Goal: Complete application form

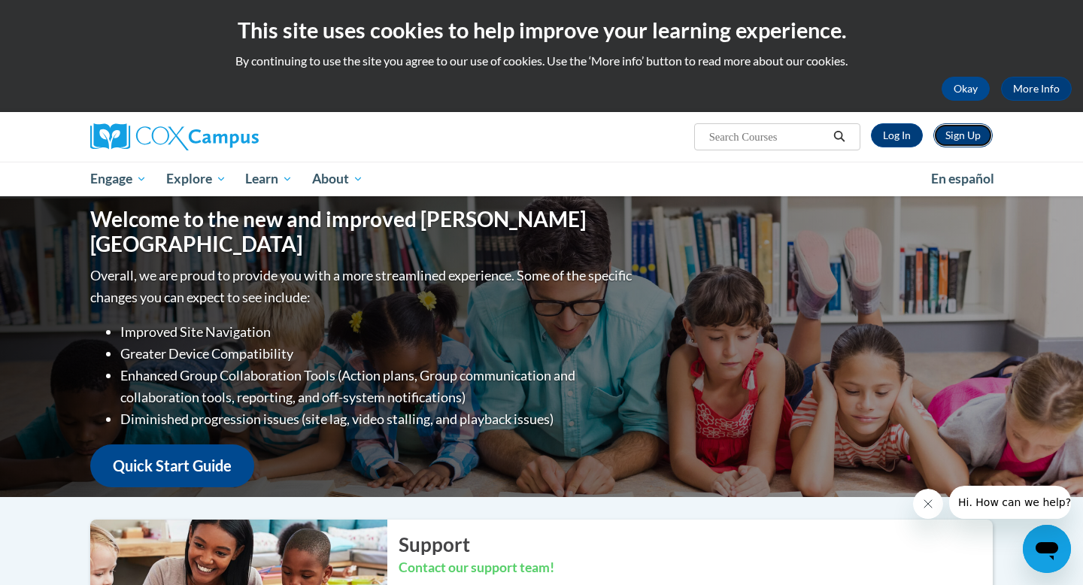
click at [969, 129] on link "Sign Up" at bounding box center [963, 135] width 59 height 24
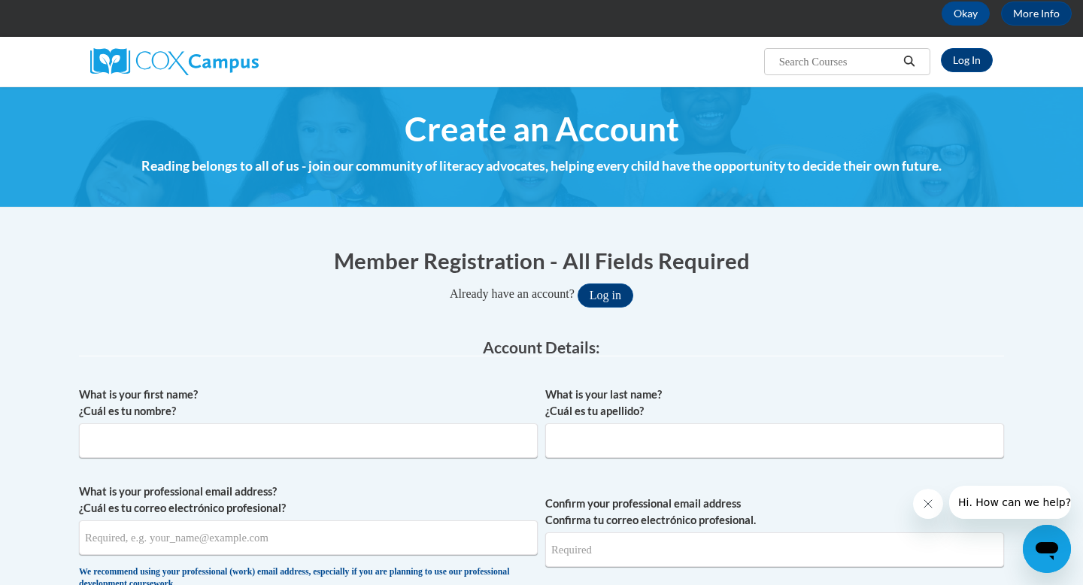
scroll to position [92, 0]
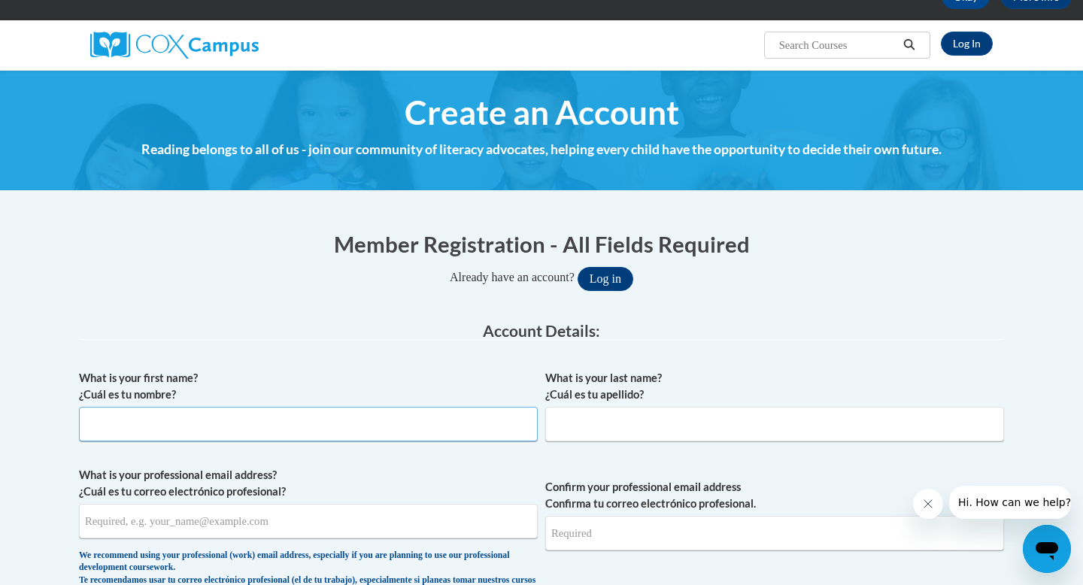
click at [402, 429] on input "What is your first name? ¿Cuál es tu nombre?" at bounding box center [308, 424] width 459 height 35
type input "Diana"
type input "Aguilar"
type input "dajdiana@icloud.com"
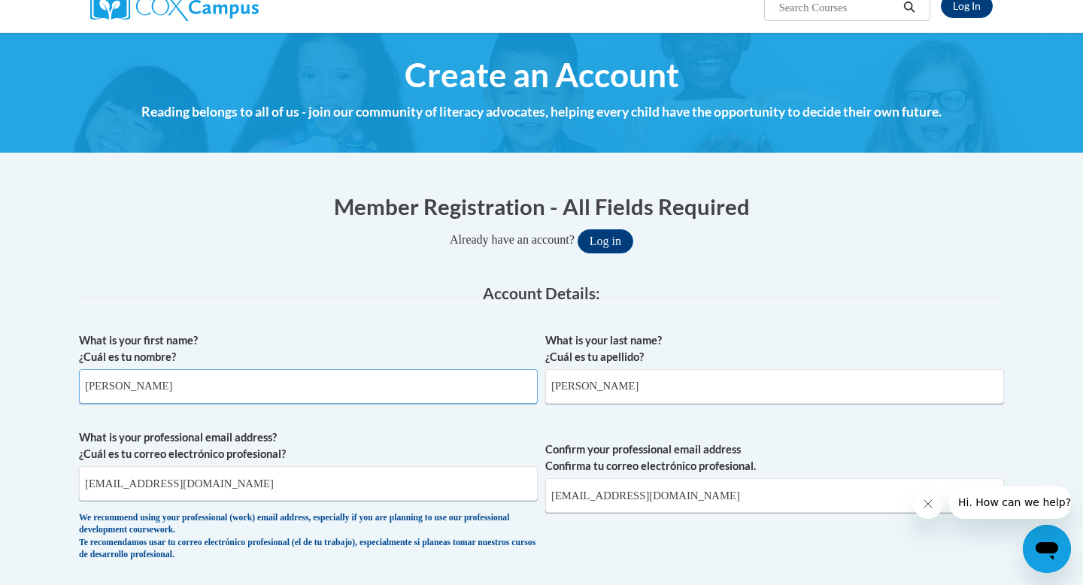
scroll to position [132, 0]
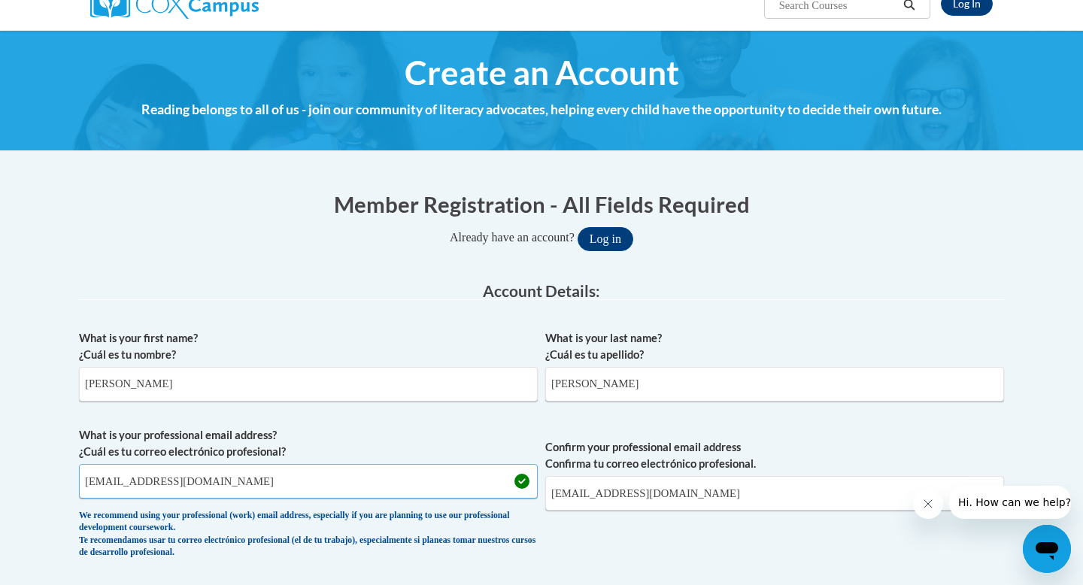
click at [258, 481] on input "dajdiana@icloud.com" at bounding box center [308, 481] width 459 height 35
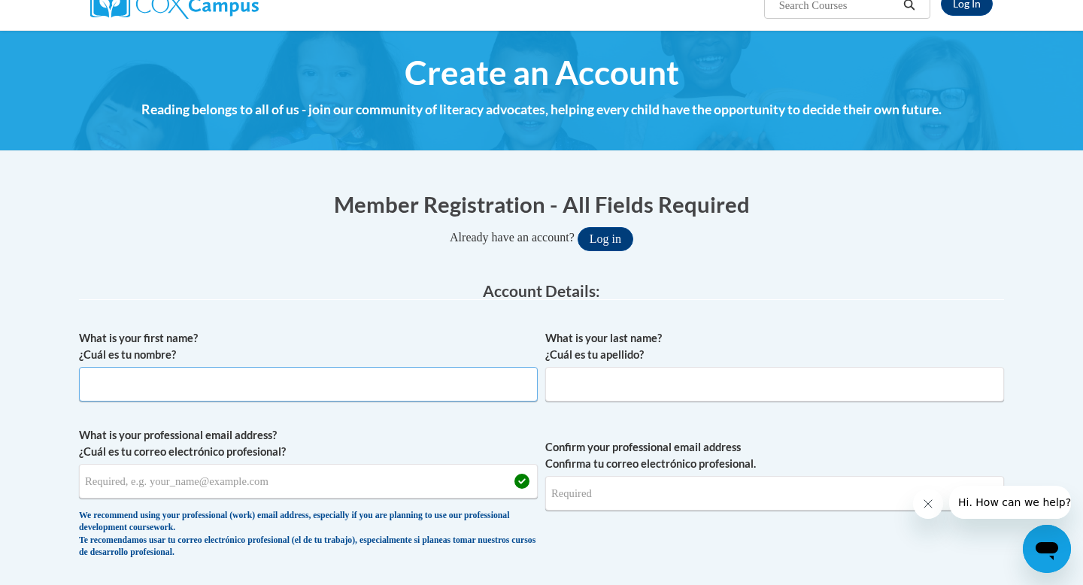
click at [227, 391] on input "What is your first name? ¿Cuál es tu nombre?" at bounding box center [308, 384] width 459 height 35
type input "Diana"
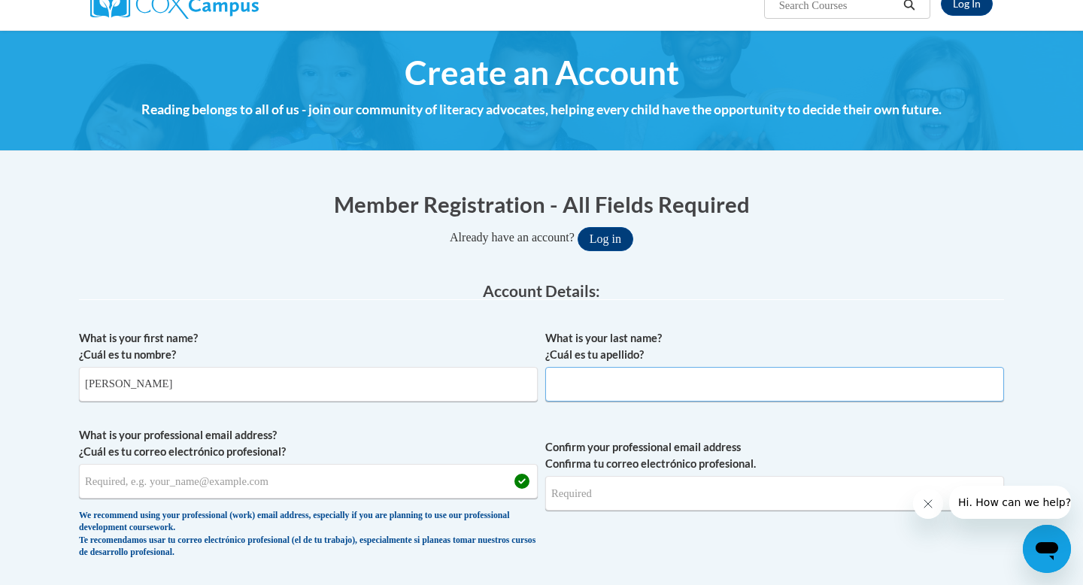
type input "Aguilar"
type input "dajdiana@icloud.com"
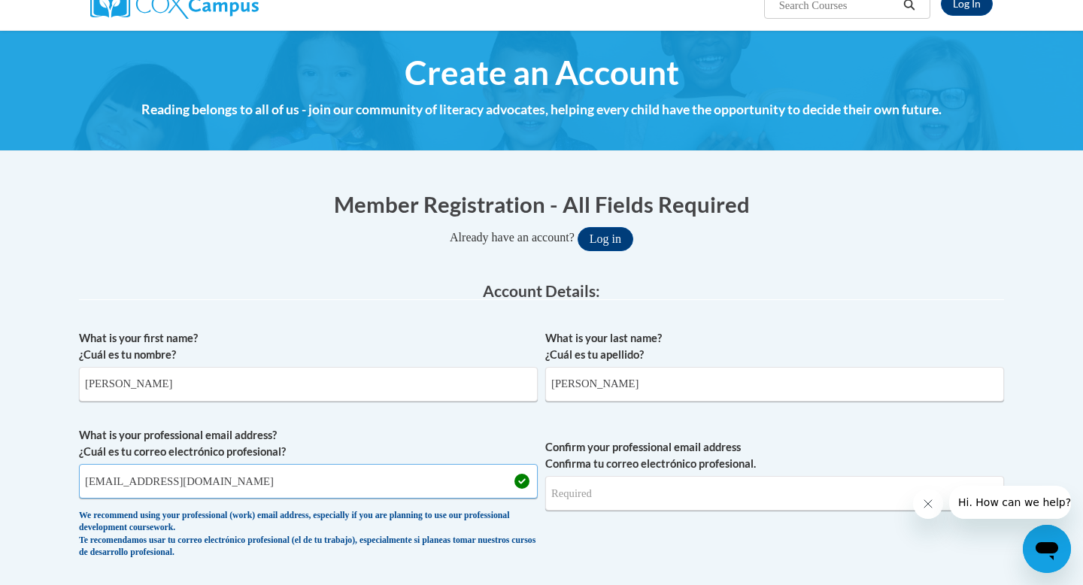
type input "dajdiana@icloud.com"
click at [220, 482] on input "dajdiana@icloud.com" at bounding box center [308, 481] width 459 height 35
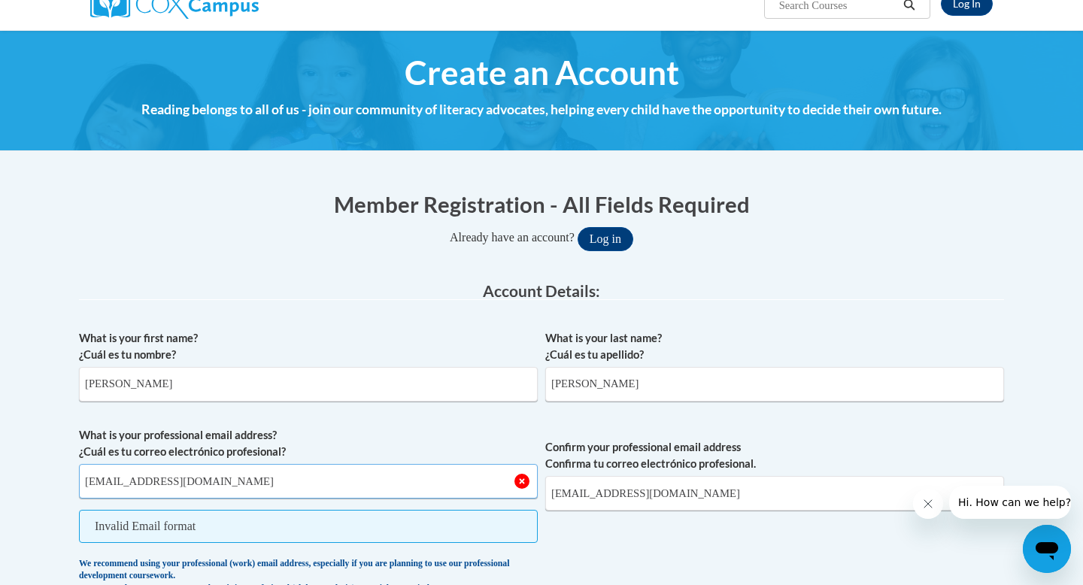
type input "dlagui1637@ung.edu"
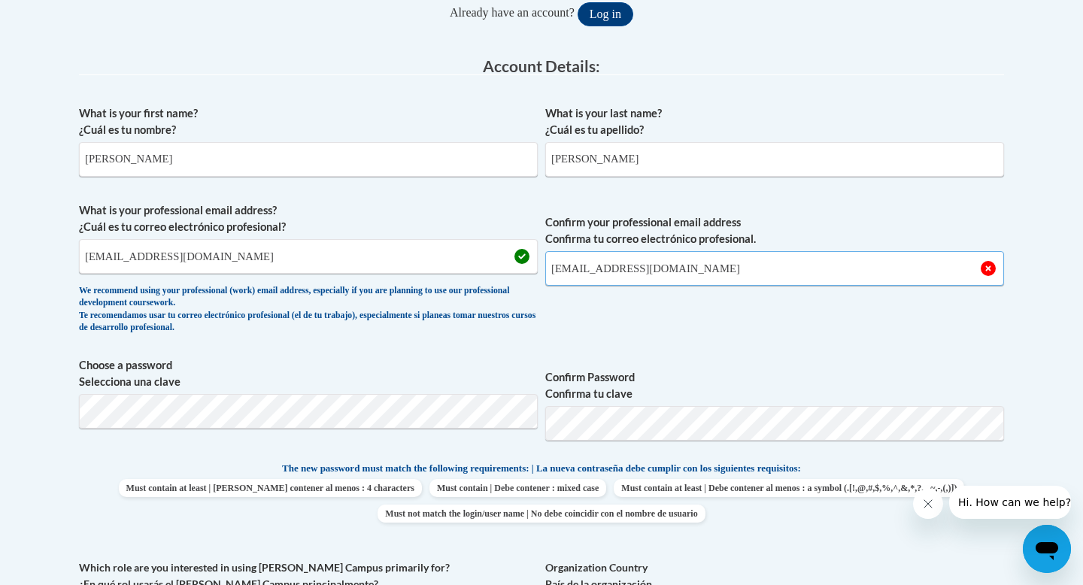
scroll to position [371, 0]
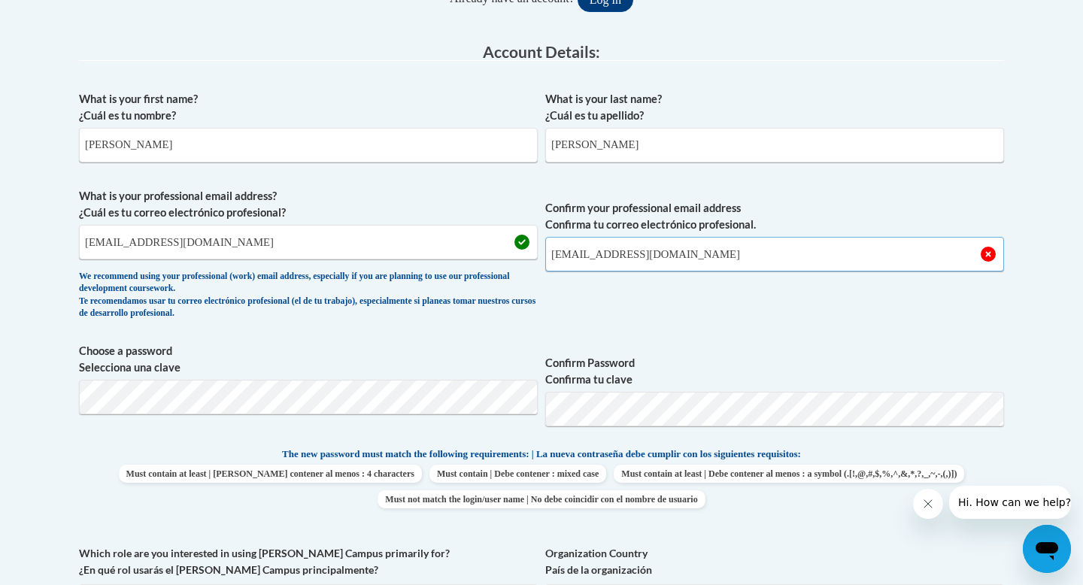
type input "Dlagui1637@ung.edu"
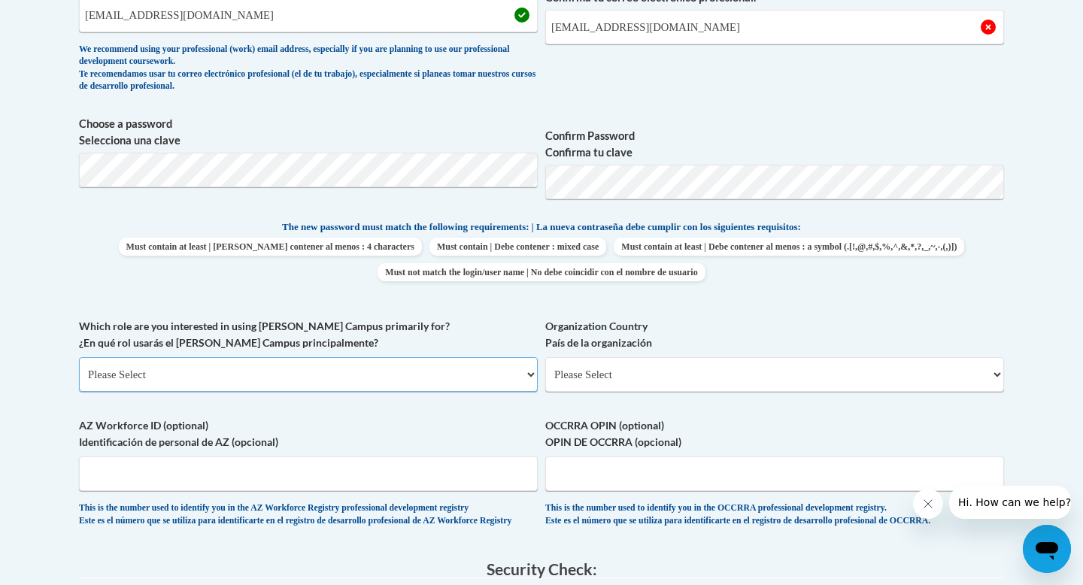
scroll to position [600, 0]
click at [287, 370] on select "Please Select College/University | Colegio/Universidad Community/Nonprofit Part…" at bounding box center [308, 373] width 459 height 35
select select "5a18ea06-2b54-4451-96f2-d152daf9eac5"
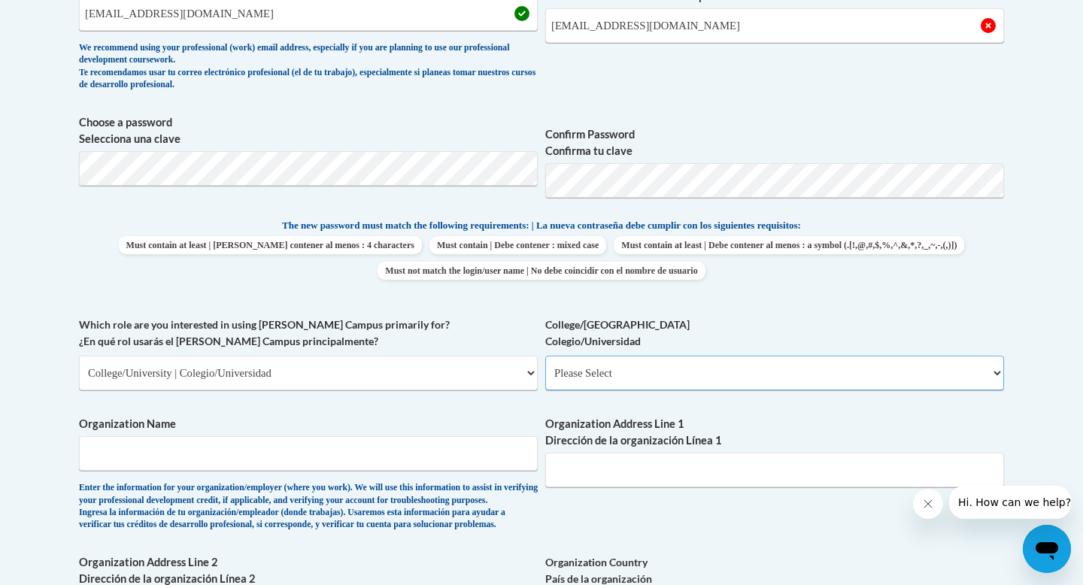
click at [574, 378] on select "Please Select College/University Staff | Empleado universitario College/Univers…" at bounding box center [774, 373] width 459 height 35
select select "99b32b07-cffc-426c-8bf6-0cd77760d84b"
click at [257, 463] on input "Organization Name" at bounding box center [308, 453] width 459 height 35
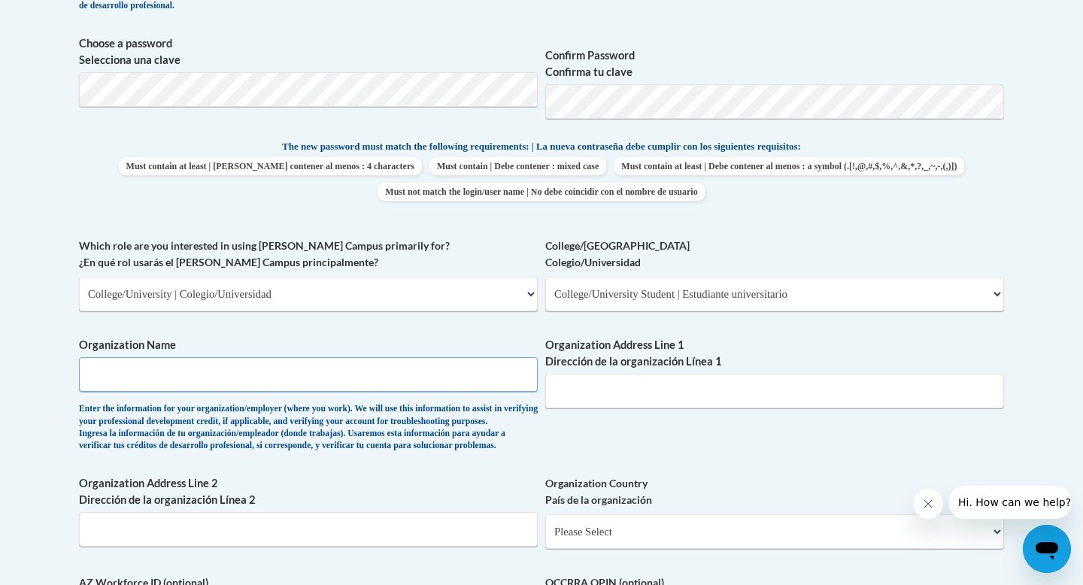
scroll to position [679, 0]
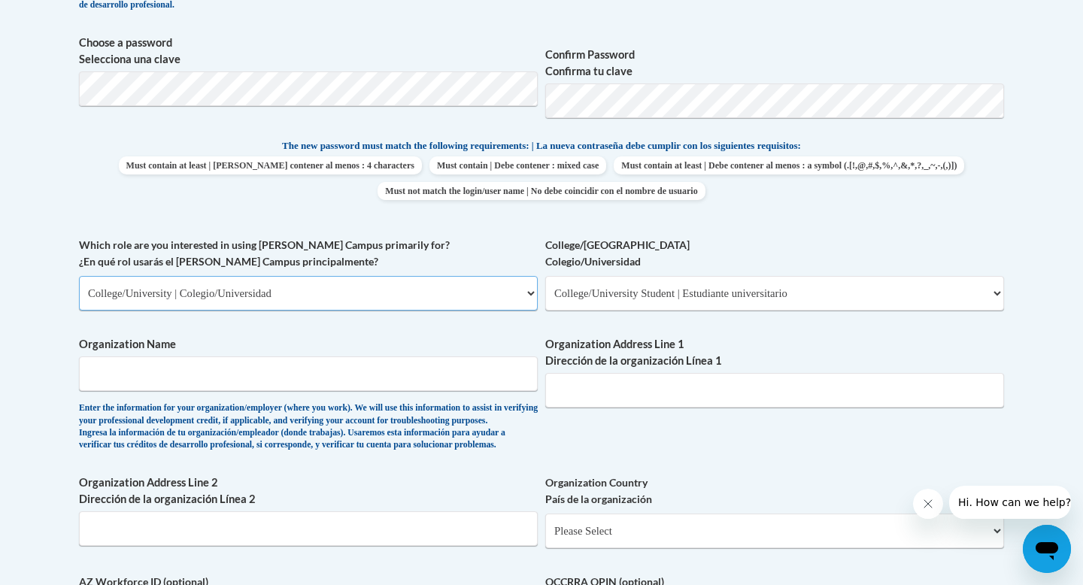
click at [272, 296] on select "Please Select College/University | Colegio/Universidad Community/Nonprofit Part…" at bounding box center [308, 293] width 459 height 35
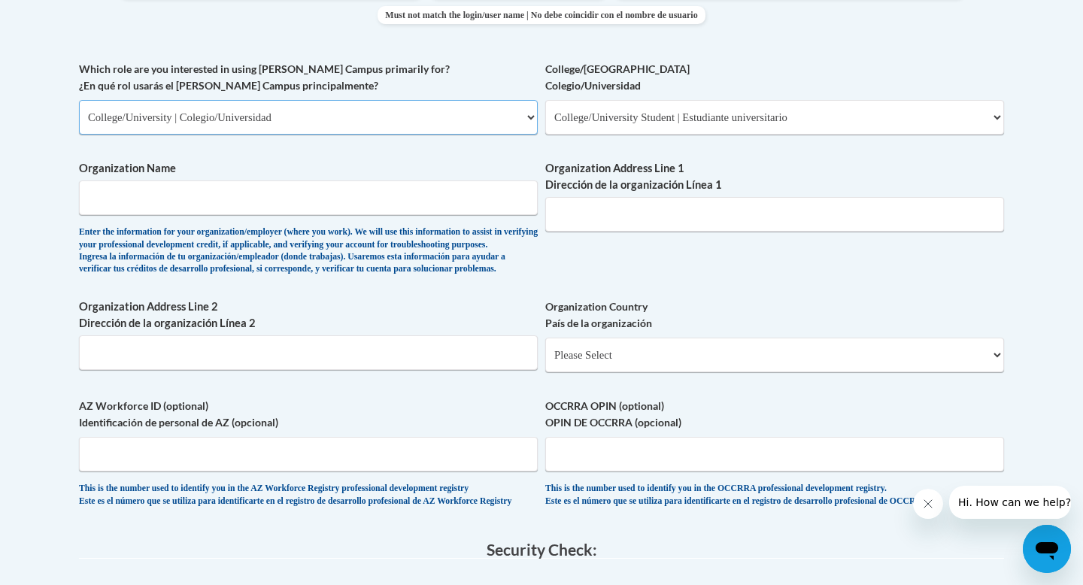
scroll to position [857, 0]
click at [568, 371] on select "Please Select United States | Estados Unidos Outside of the United States | Fue…" at bounding box center [774, 353] width 459 height 35
select select "ad49bcad-a171-4b2e-b99c-48b446064914"
select select
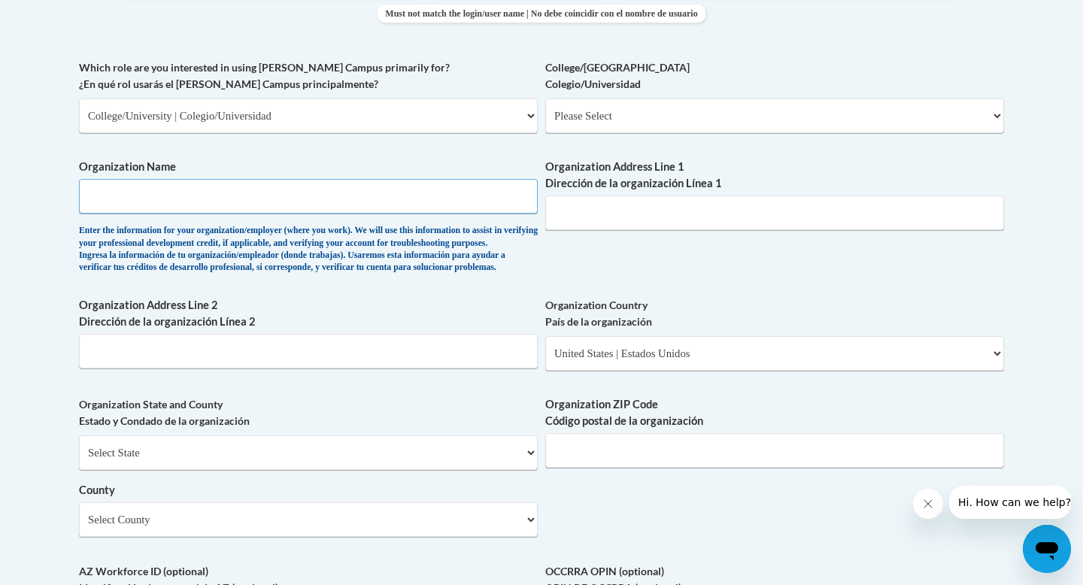
click at [375, 203] on input "Organization Name" at bounding box center [308, 196] width 459 height 35
type input "University of North Georgia"
paste input "3820 Mundy Mill Rd, Oakwood, GA 30566"
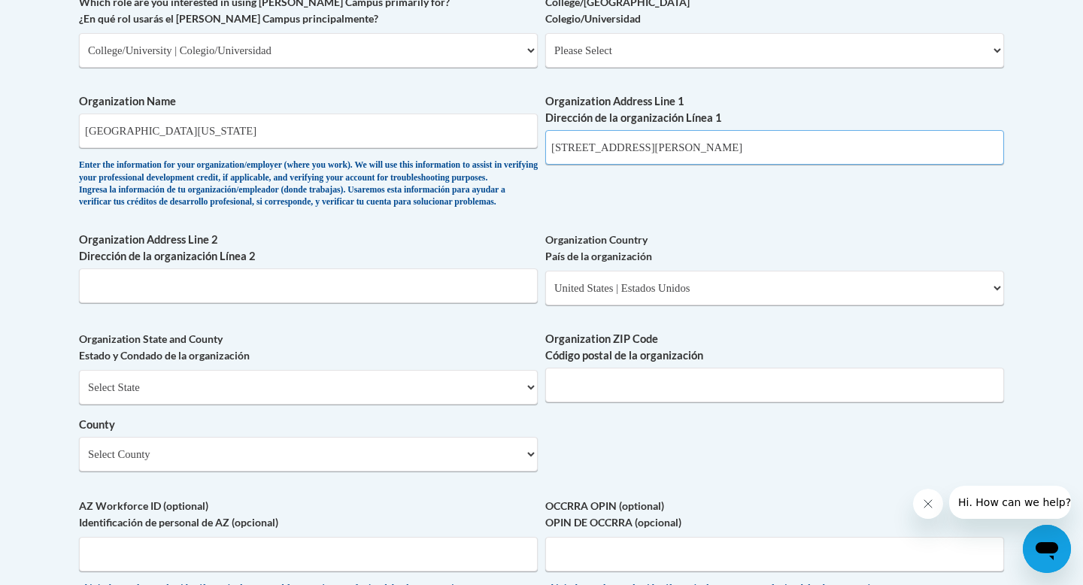
scroll to position [955, 0]
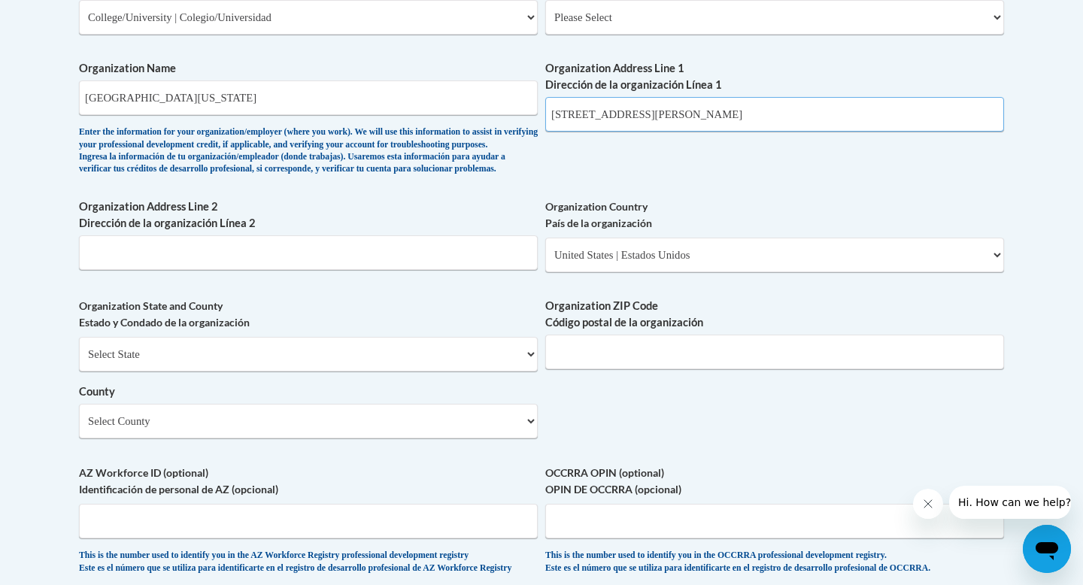
type input "3820 Mundy Mill Rd, Oakwood, GA 30566"
click at [272, 372] on select "Select State Alabama Alaska Arizona Arkansas California Colorado Connecticut De…" at bounding box center [308, 354] width 459 height 35
select select "Georgia"
click at [601, 369] on input "Organization ZIP Code Código postal de la organización" at bounding box center [774, 352] width 459 height 35
type input "30566"
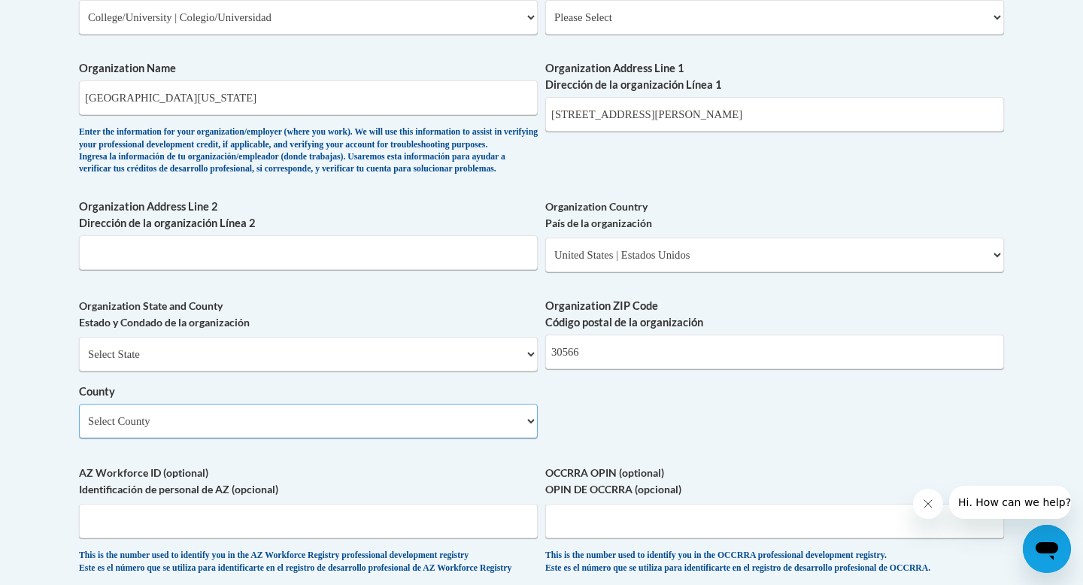
click at [290, 439] on select "Select County Appling Atkinson Bacon Baker Baldwin Banks Barrow Bartow Ben Hill…" at bounding box center [308, 421] width 459 height 35
select select "Hall"
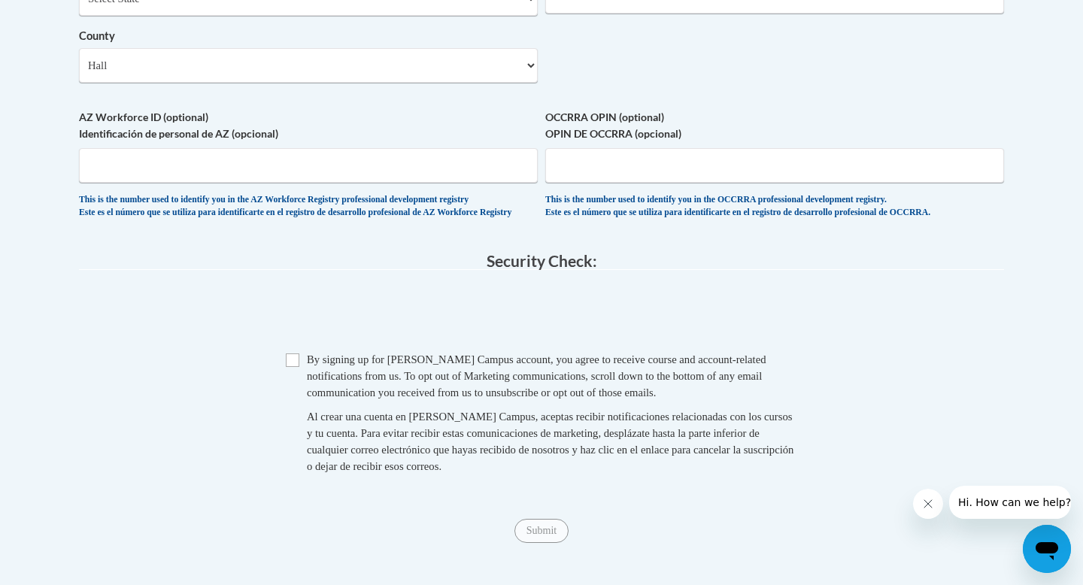
scroll to position [1316, 0]
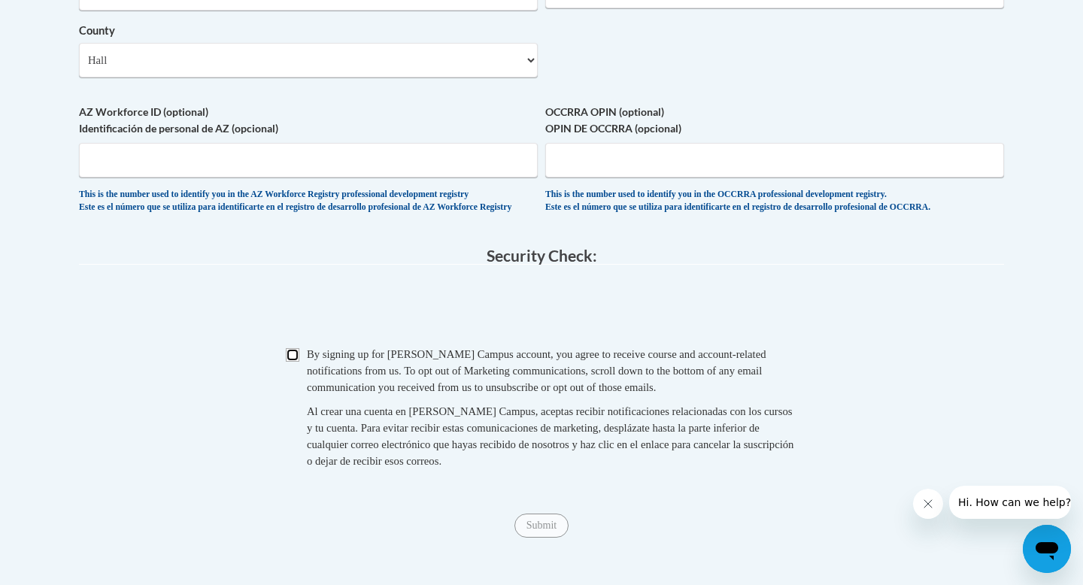
click at [291, 362] on input "Checkbox" at bounding box center [293, 355] width 14 height 14
checkbox input "true"
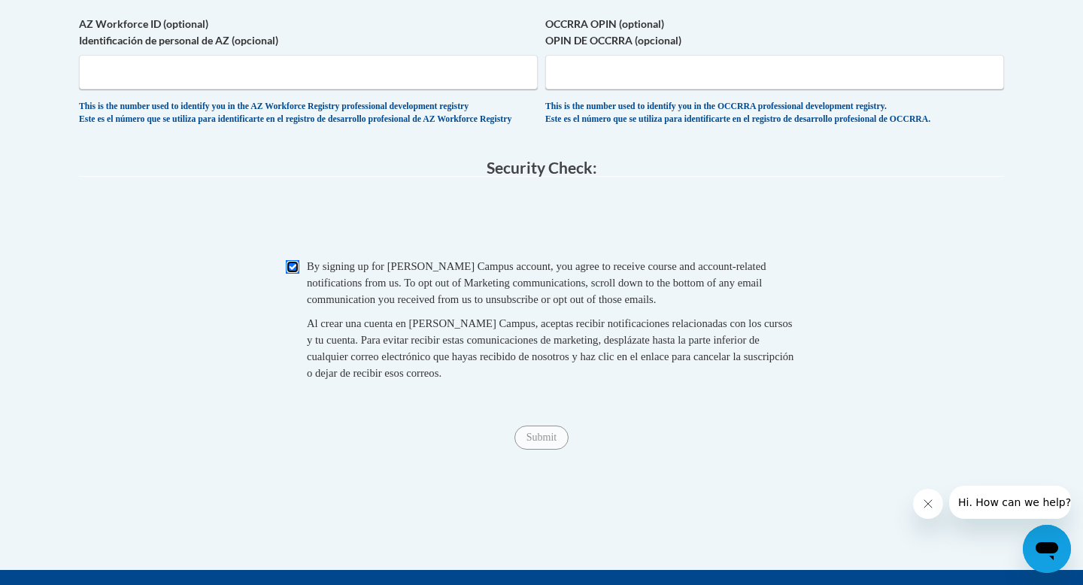
scroll to position [1417, 0]
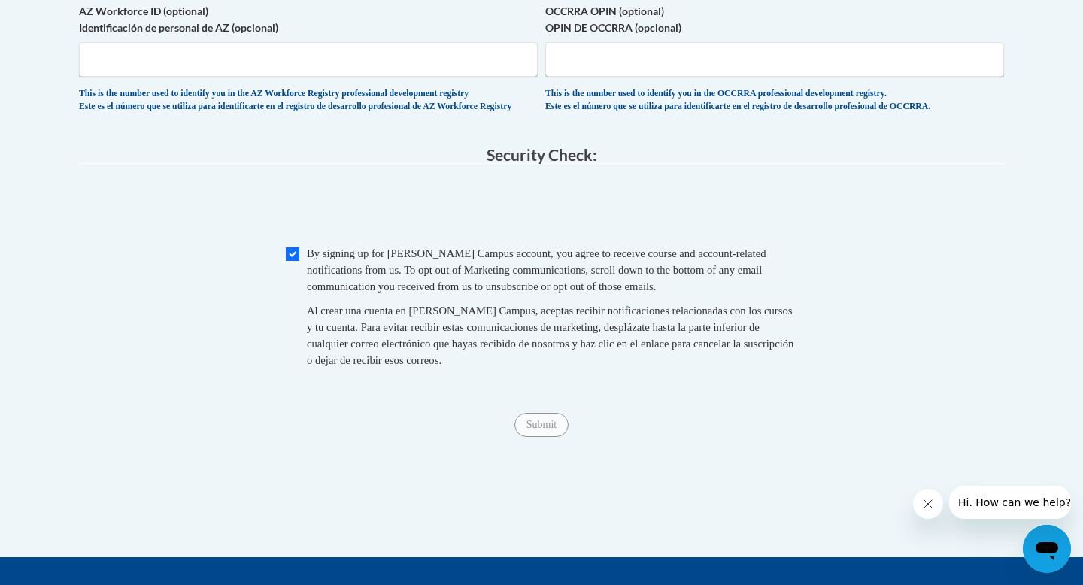
click at [543, 430] on span "Submit" at bounding box center [542, 423] width 54 height 12
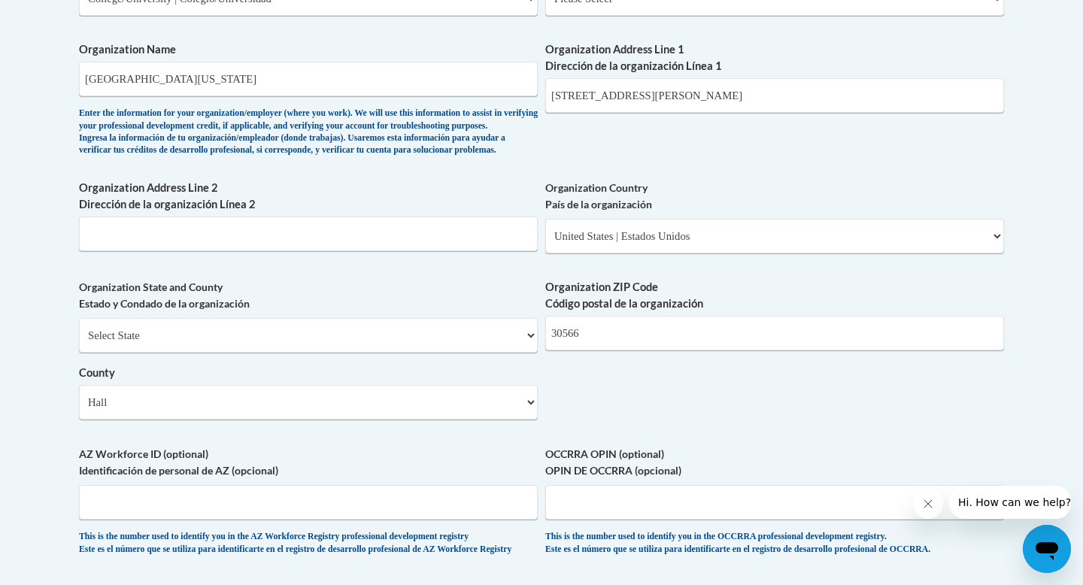
scroll to position [949, 0]
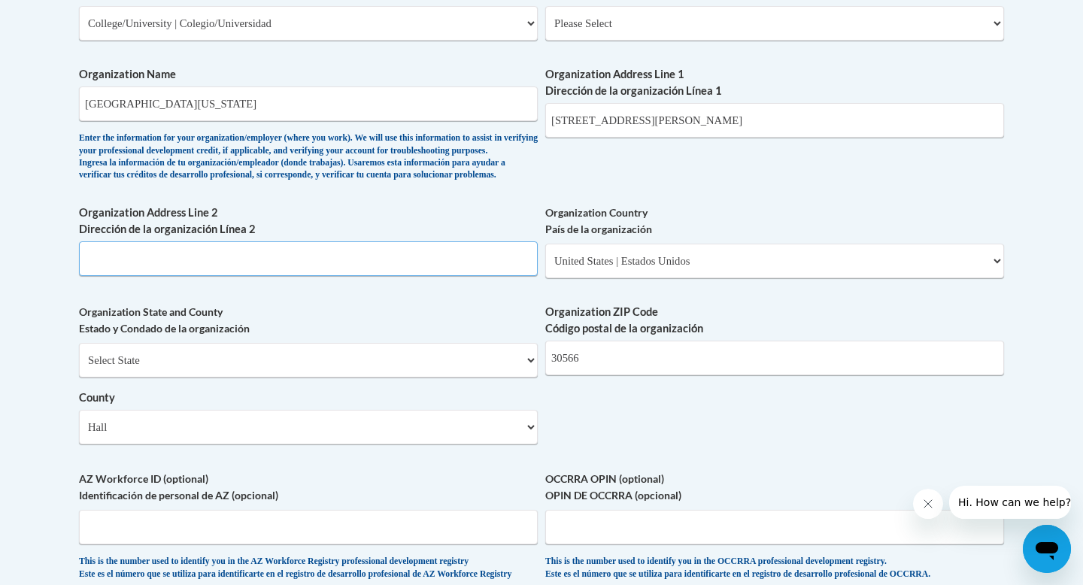
click at [385, 276] on input "Organization Address Line 2 Dirección de la organización Línea 2" at bounding box center [308, 258] width 459 height 35
click at [646, 119] on input "3820 Mundy Mill Rd, Oakwood, GA 30566" at bounding box center [774, 120] width 459 height 35
click at [364, 276] on input "Organization Address Line 2 Dirección de la organización Línea 2" at bounding box center [308, 258] width 459 height 35
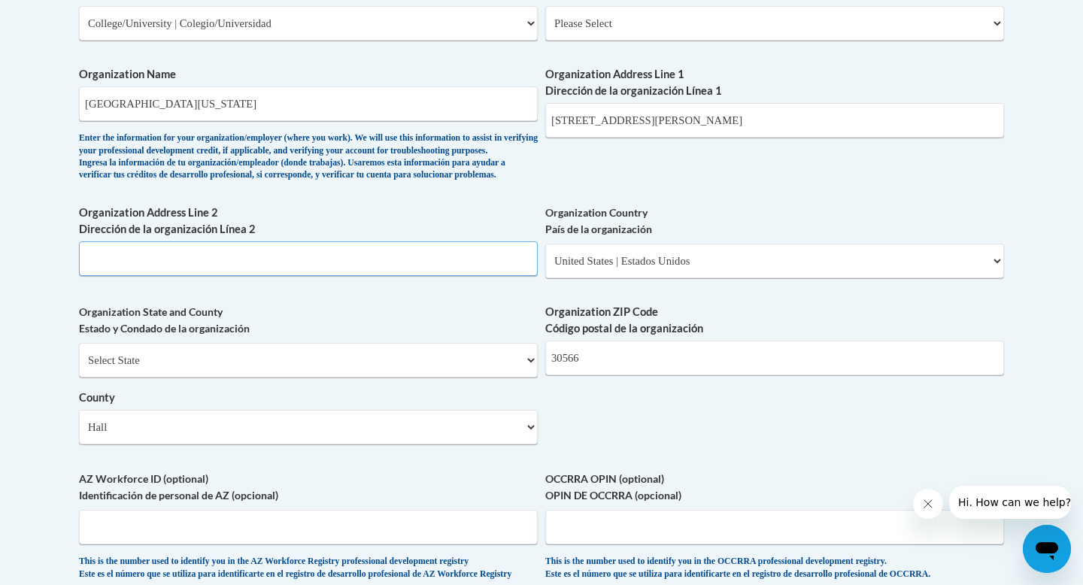
paste input "3820 Mundy Mill Rd, Oakwood, GA 30566"
type input "3820 Mundy Mill Rd, Oakwood, GA 30566"
click at [395, 329] on label "Organization State and County Estado y Condado de la organización" at bounding box center [308, 320] width 459 height 33
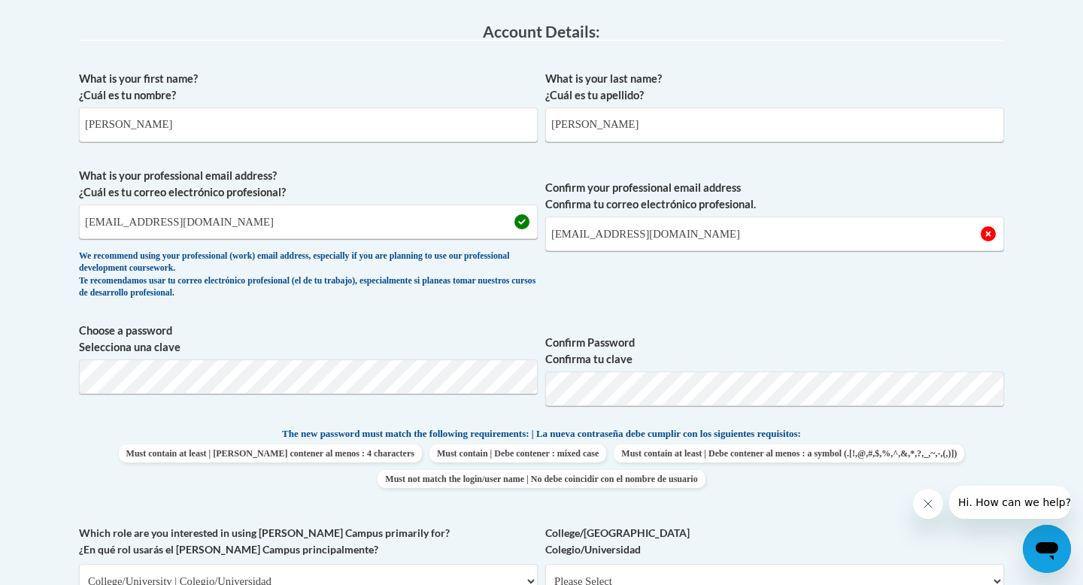
scroll to position [345, 0]
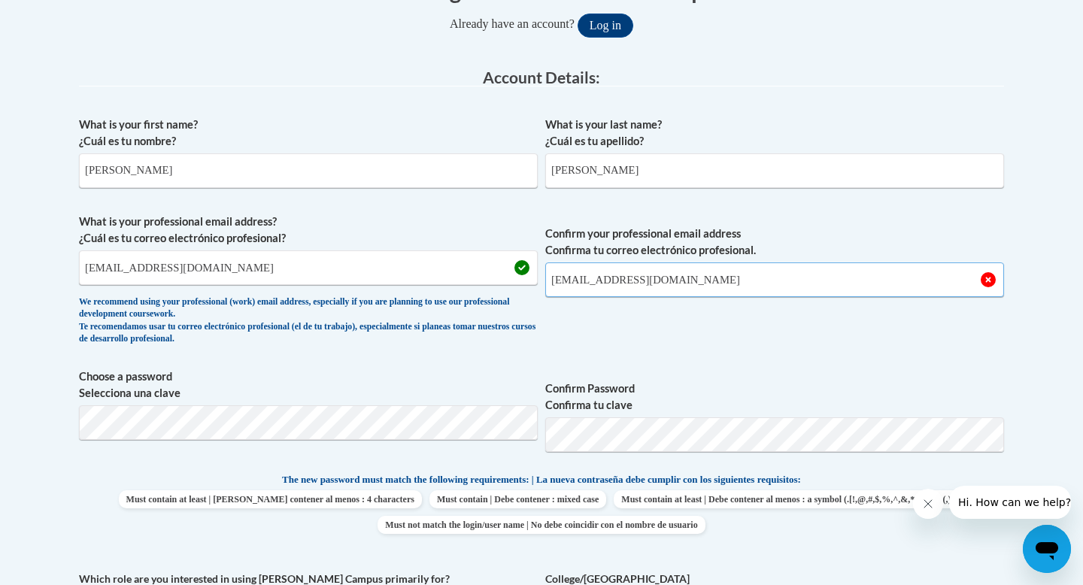
click at [691, 275] on input "Dlagui1637@ung.edu" at bounding box center [774, 280] width 459 height 35
type input "D"
type input "dlagui1637@ung.edu"
click at [713, 319] on span "Confirm your professional email address Confirma tu correo electrónico profesio…" at bounding box center [774, 283] width 459 height 139
click at [347, 265] on input "dlagui1637@ung.edu" at bounding box center [308, 267] width 459 height 35
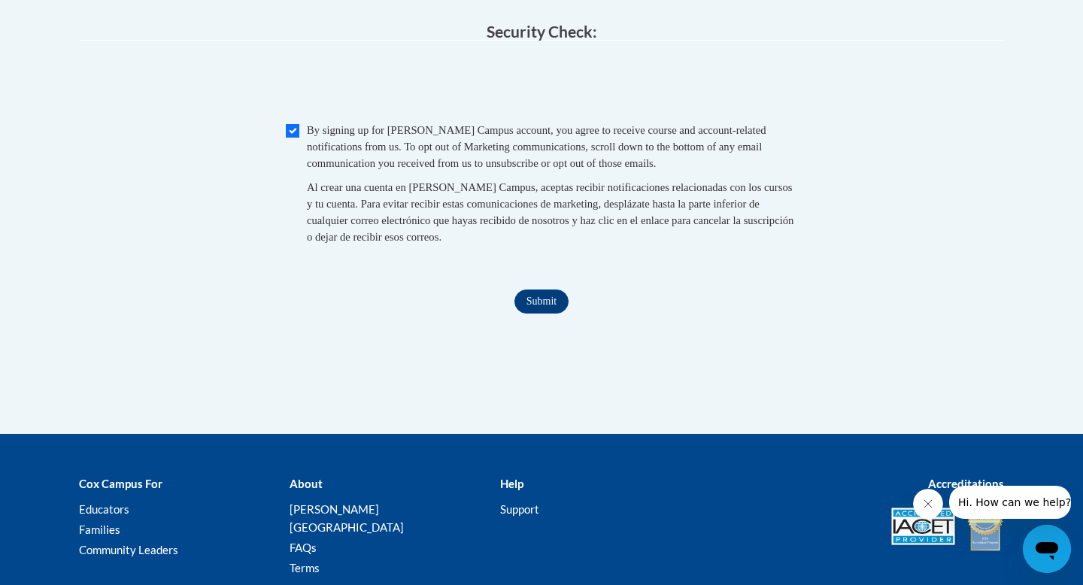
scroll to position [1499, 0]
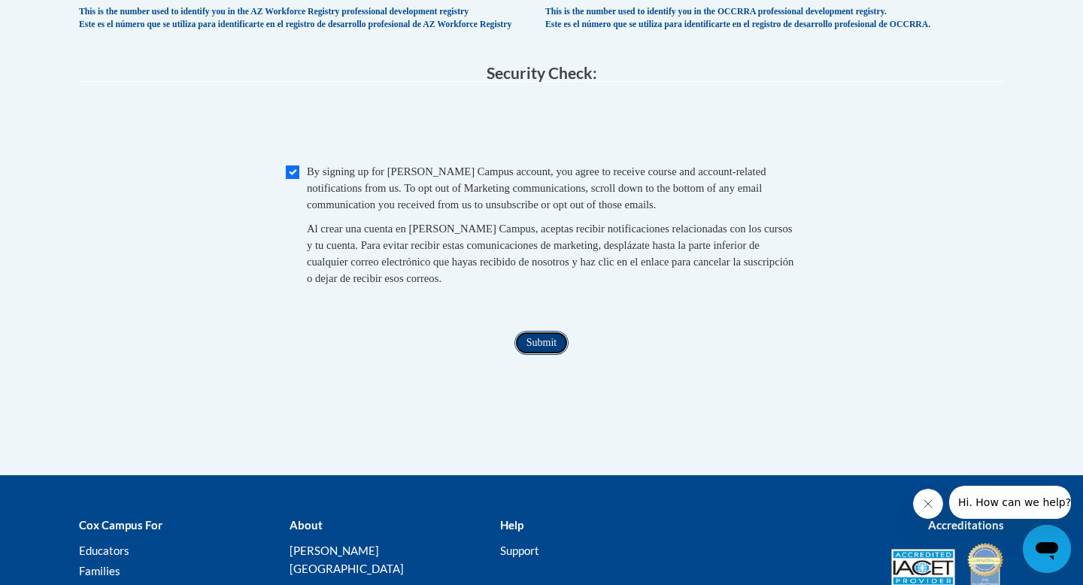
click at [545, 355] on input "Submit" at bounding box center [542, 343] width 54 height 24
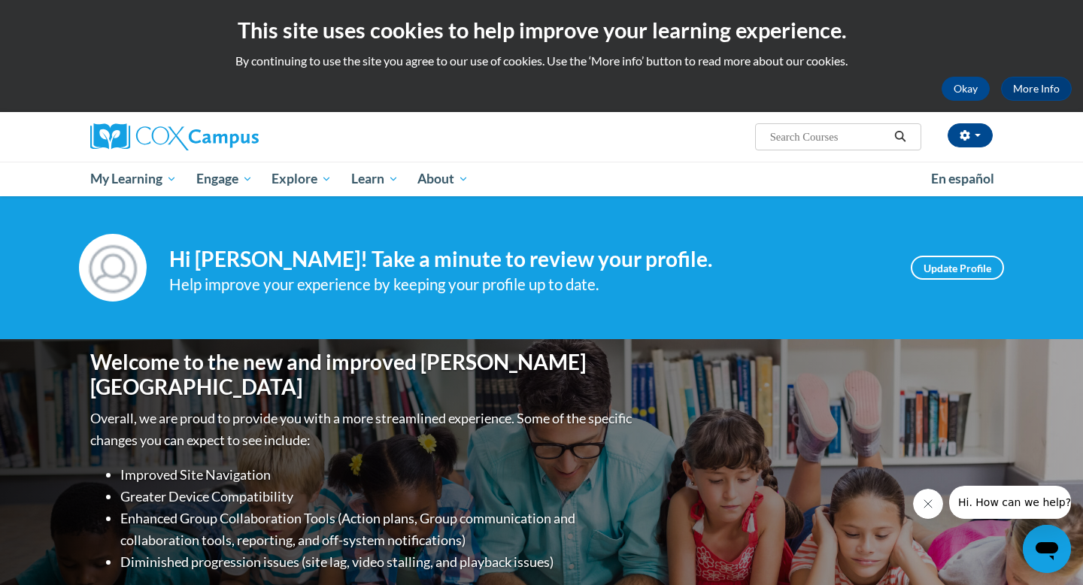
click at [743, 216] on div "Your profile Hi Diana Aguilar! Take a minute to review your profile. Help impro…" at bounding box center [541, 267] width 1083 height 143
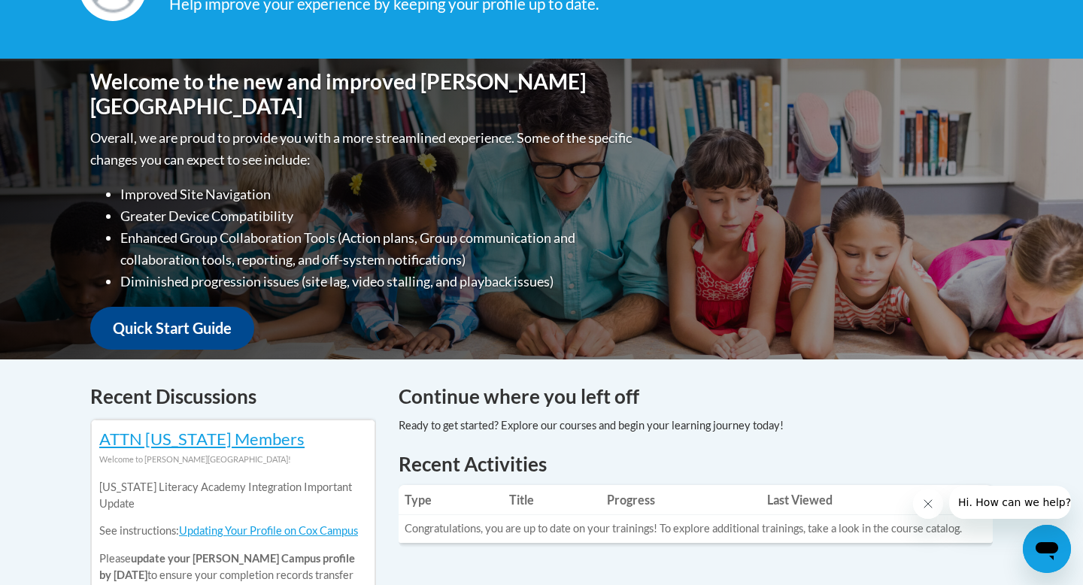
scroll to position [279, 0]
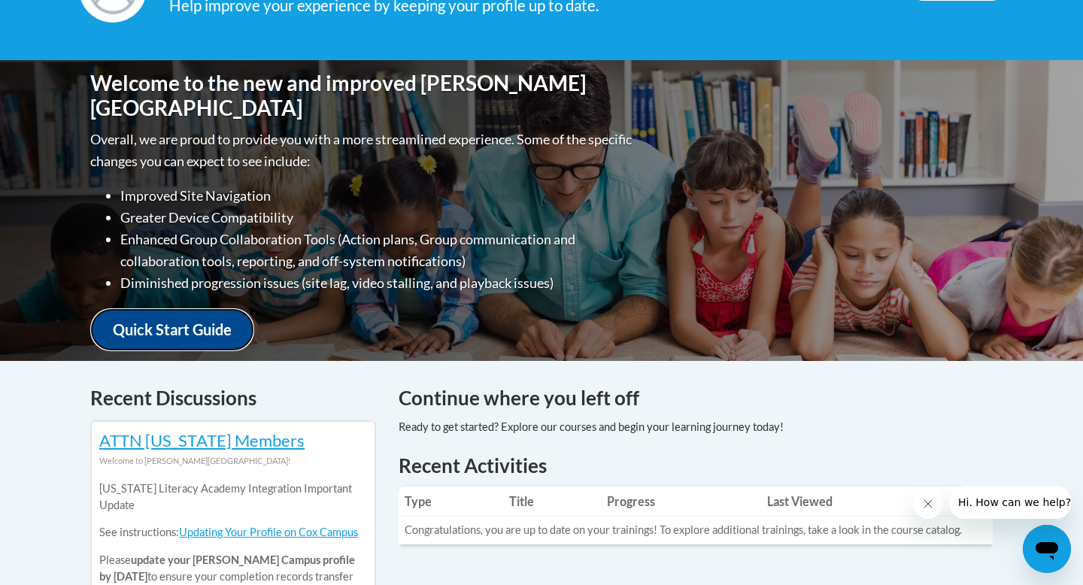
click at [158, 323] on link "Quick Start Guide" at bounding box center [172, 329] width 164 height 43
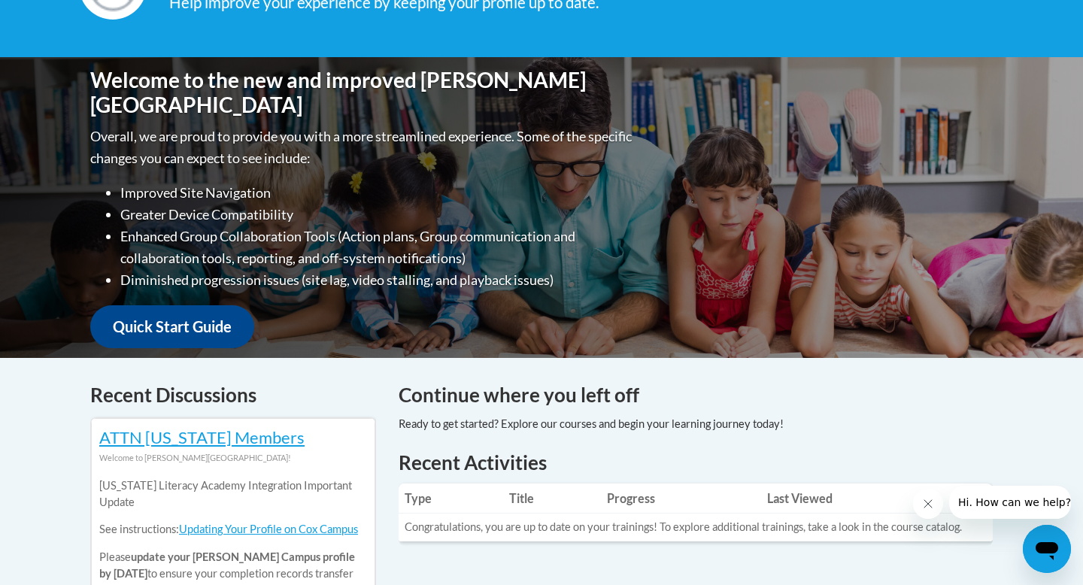
scroll to position [237, 0]
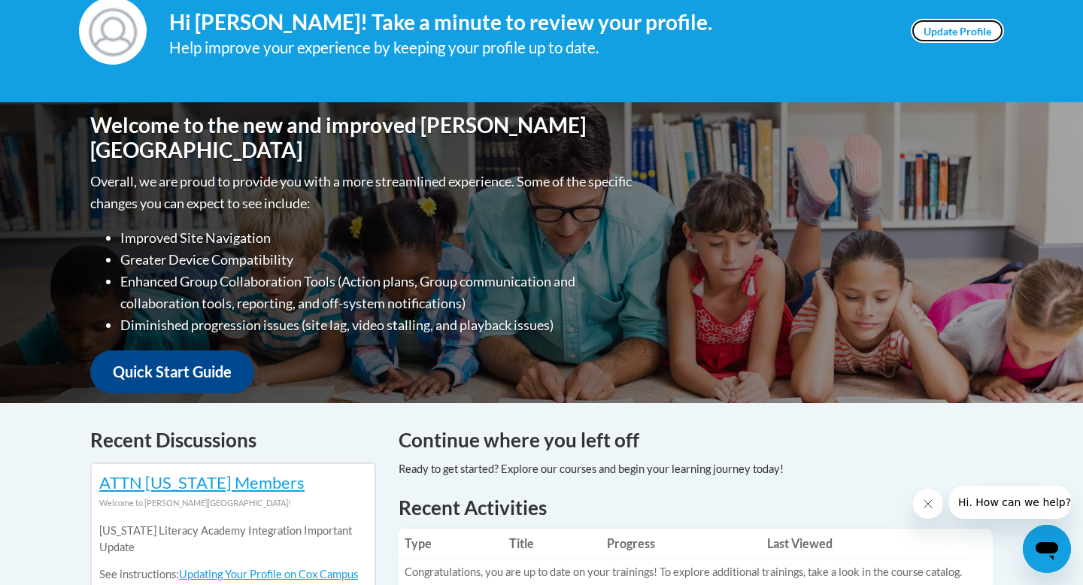
click at [971, 31] on link "Update Profile" at bounding box center [957, 31] width 93 height 24
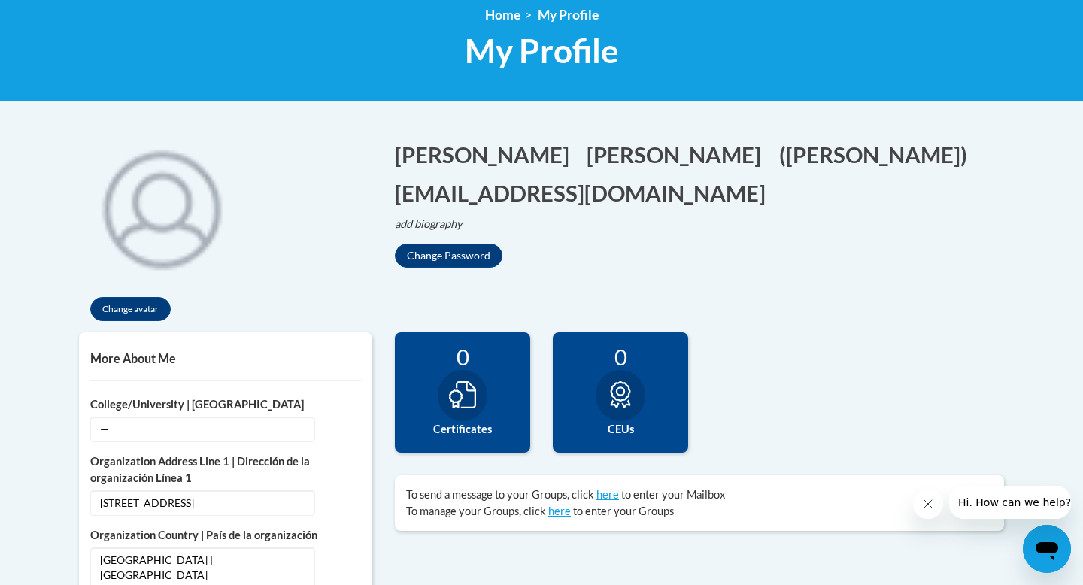
scroll to position [238, 0]
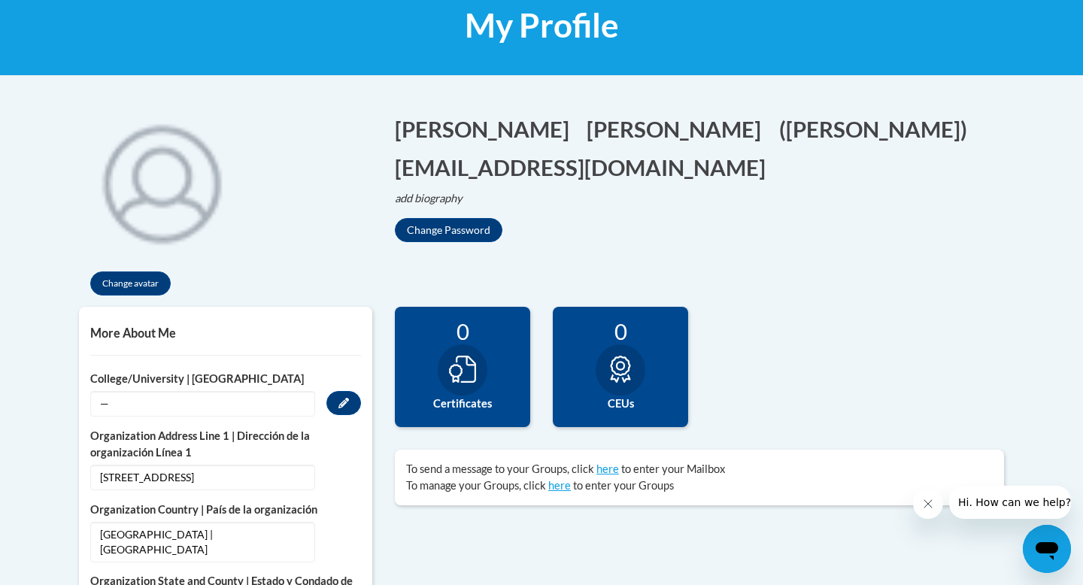
click at [210, 405] on span "—" at bounding box center [202, 404] width 225 height 26
click at [348, 410] on button "Edit" at bounding box center [343, 403] width 35 height 24
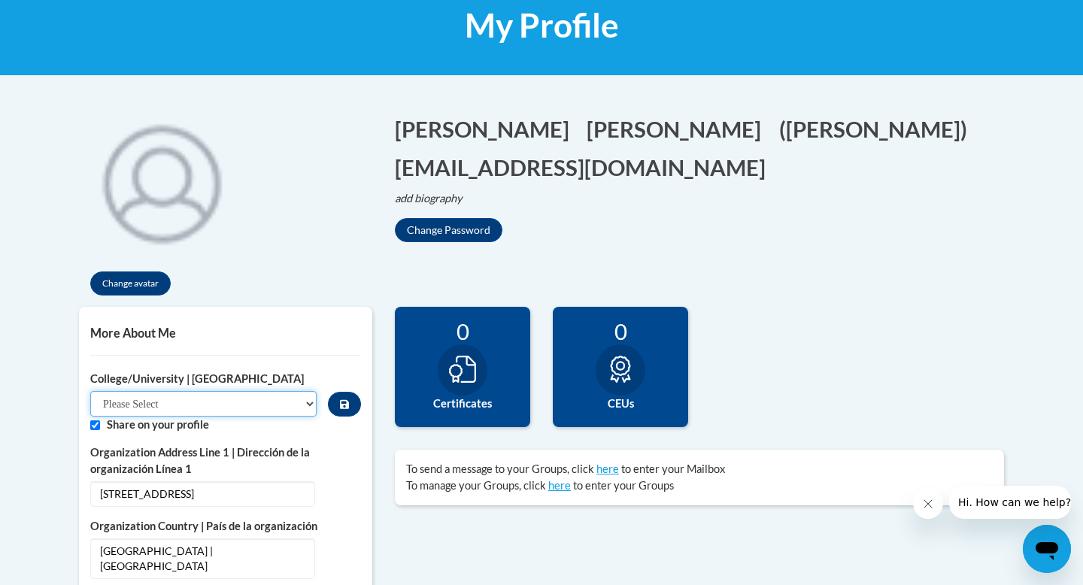
click at [251, 398] on select "Please Select College/University Staff | Empleado universitario College/Univers…" at bounding box center [203, 404] width 226 height 26
select select "99b32b07-cffc-426c-8bf6-0cd77760d84b"
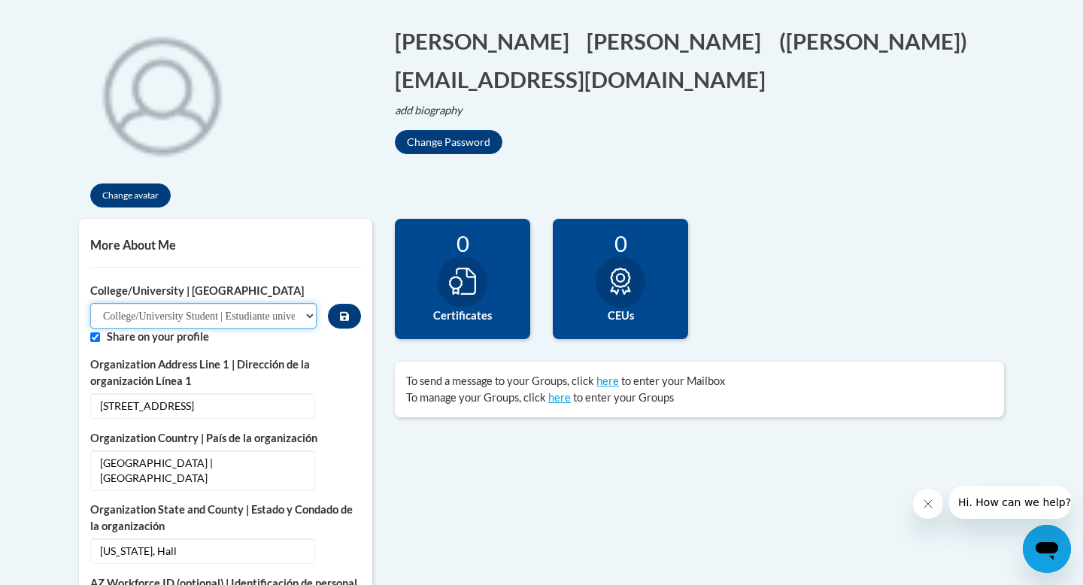
scroll to position [342, 0]
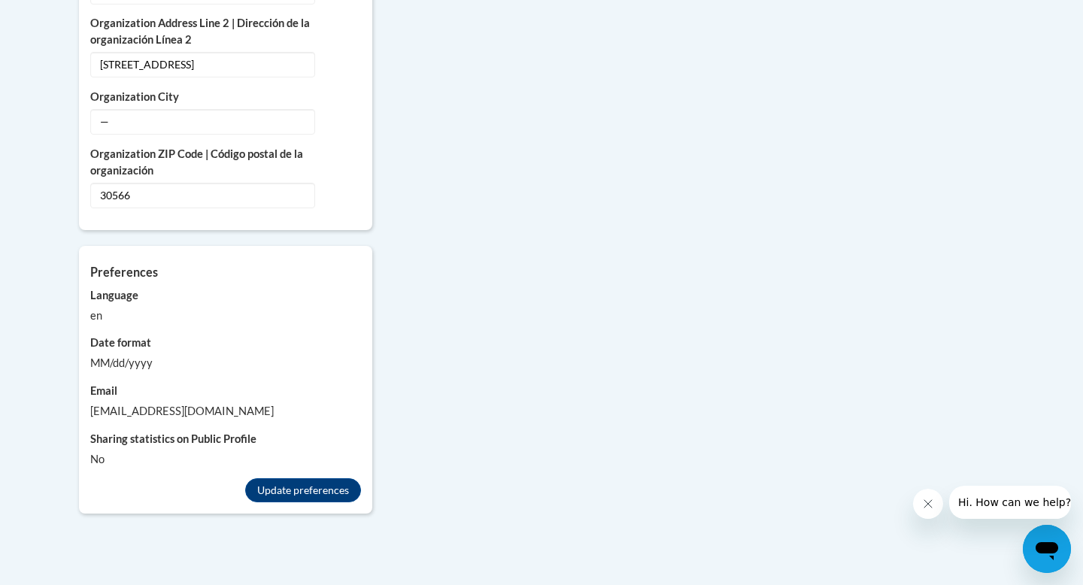
scroll to position [1241, 0]
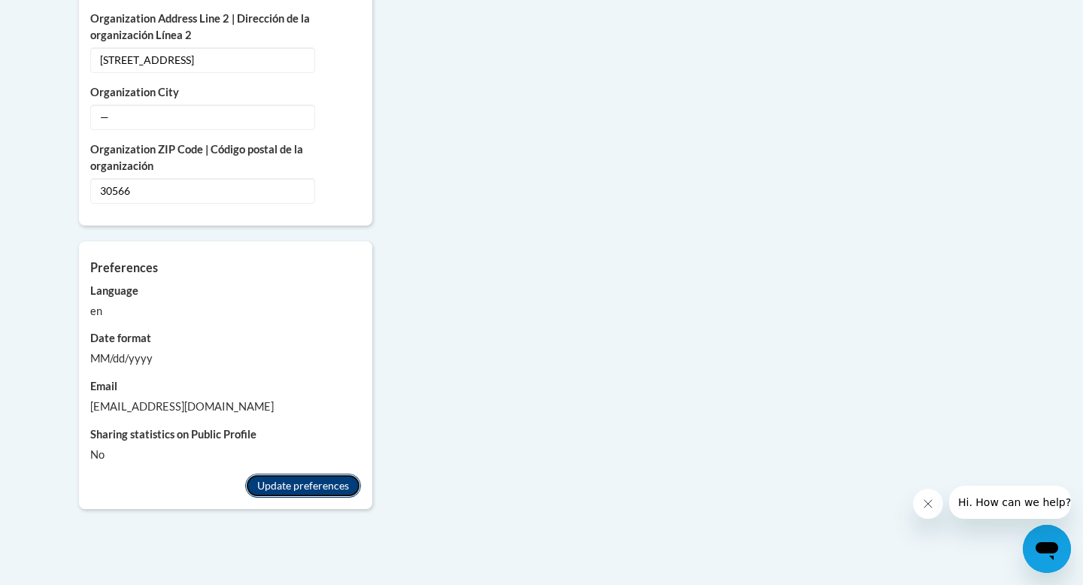
click at [318, 474] on button "Update preferences" at bounding box center [303, 486] width 116 height 24
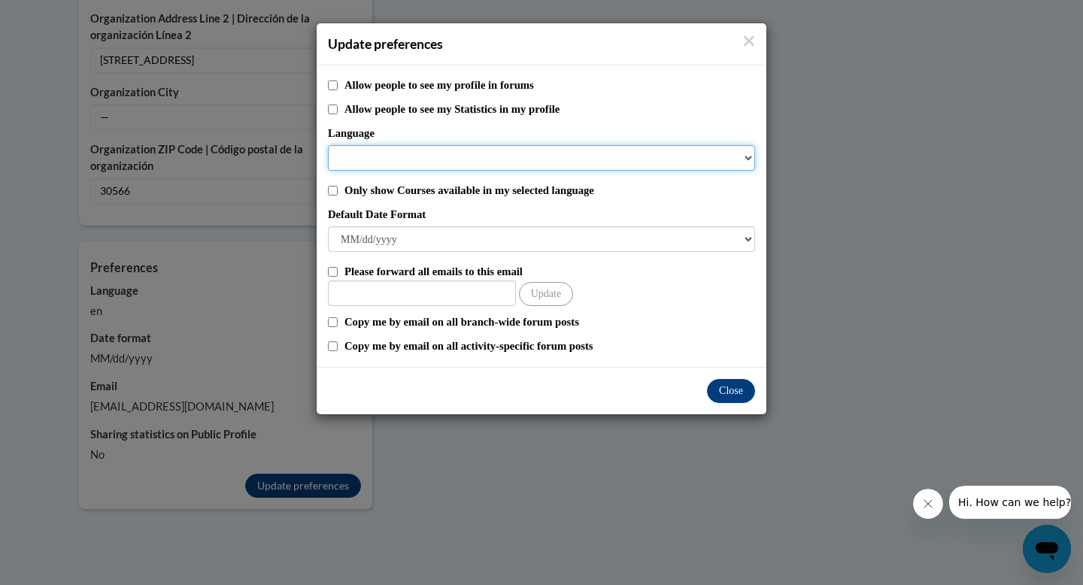
click at [383, 159] on select "Language" at bounding box center [541, 158] width 427 height 26
click at [416, 162] on select "Language" at bounding box center [541, 158] width 427 height 26
select select
click at [747, 159] on select "Language" at bounding box center [541, 158] width 427 height 26
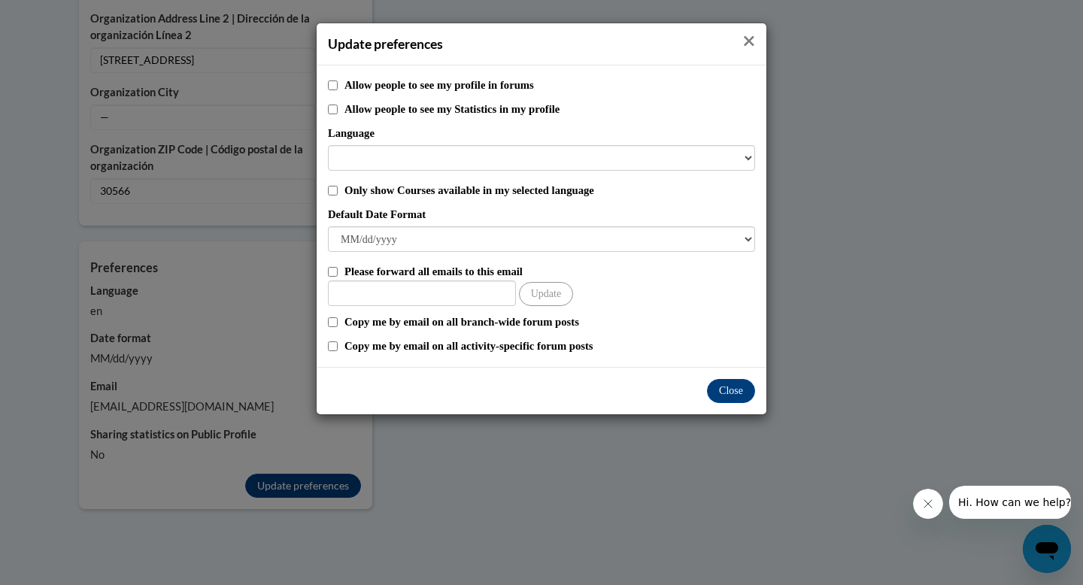
click at [746, 38] on icon "Close" at bounding box center [750, 41] width 10 height 10
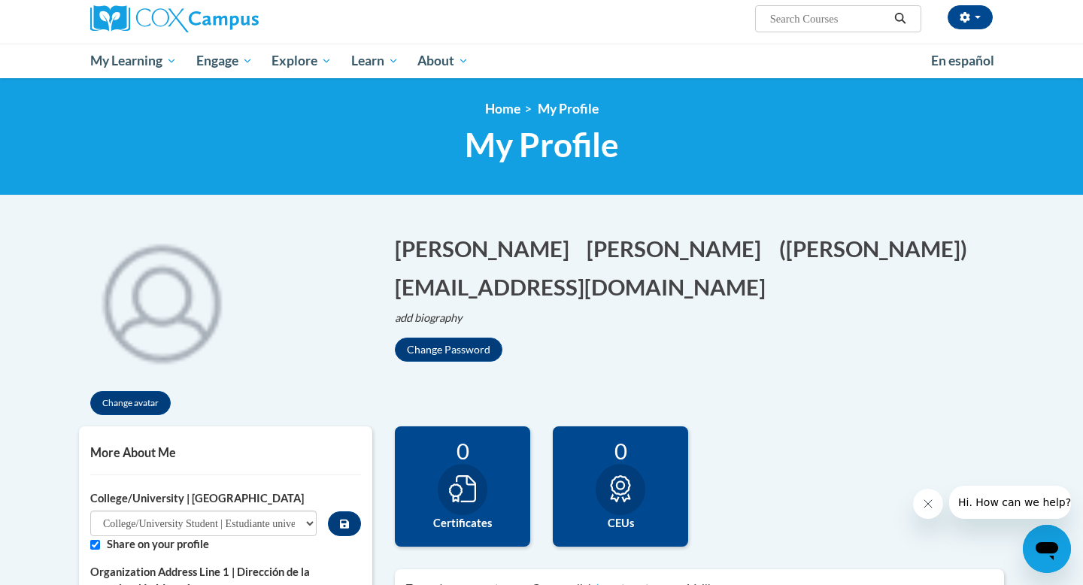
scroll to position [117, 0]
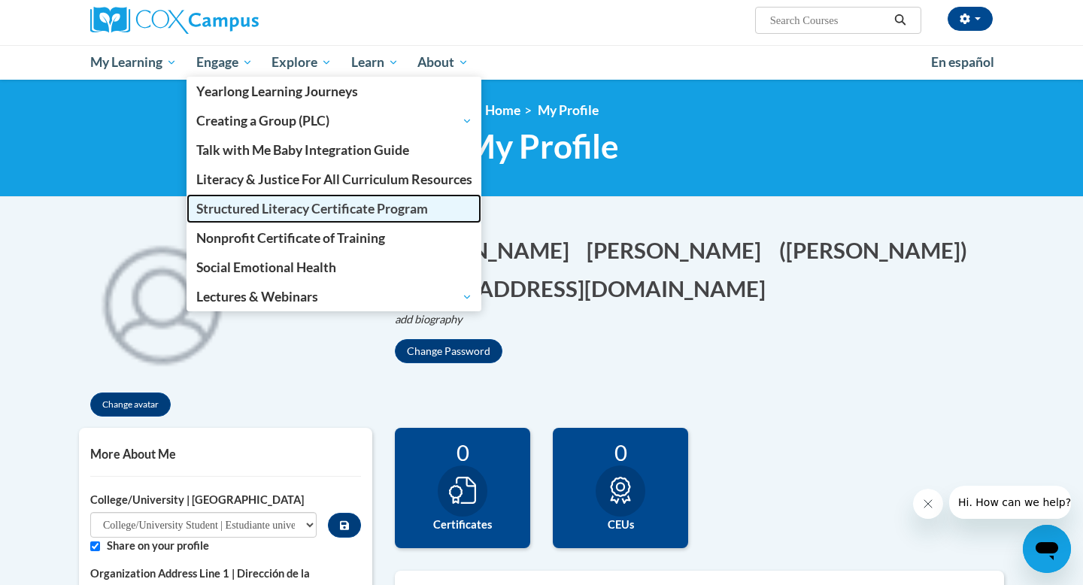
click at [276, 202] on span "Structured Literacy Certificate Program" at bounding box center [312, 209] width 232 height 16
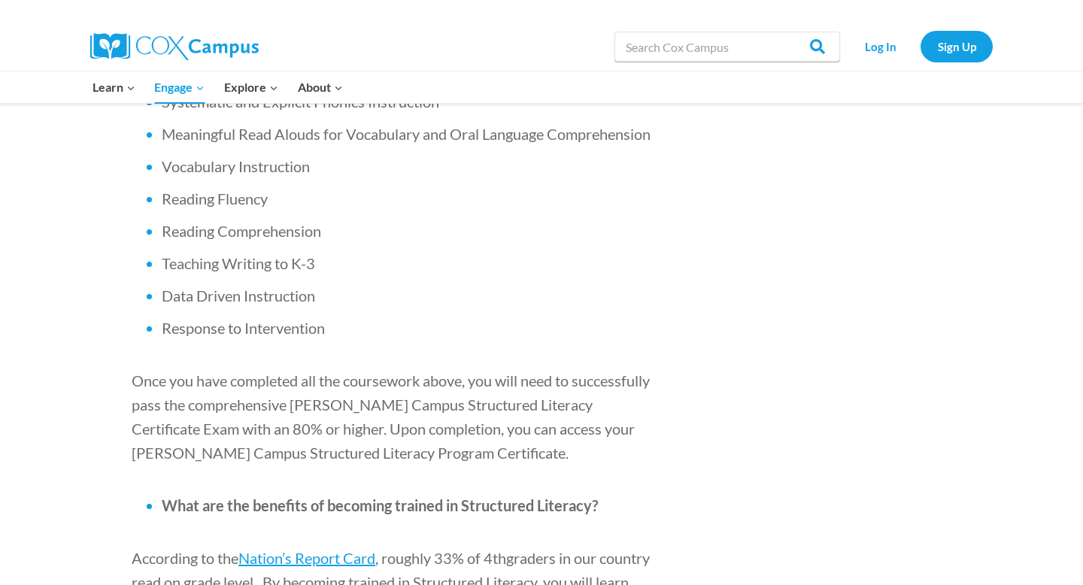
scroll to position [985, 0]
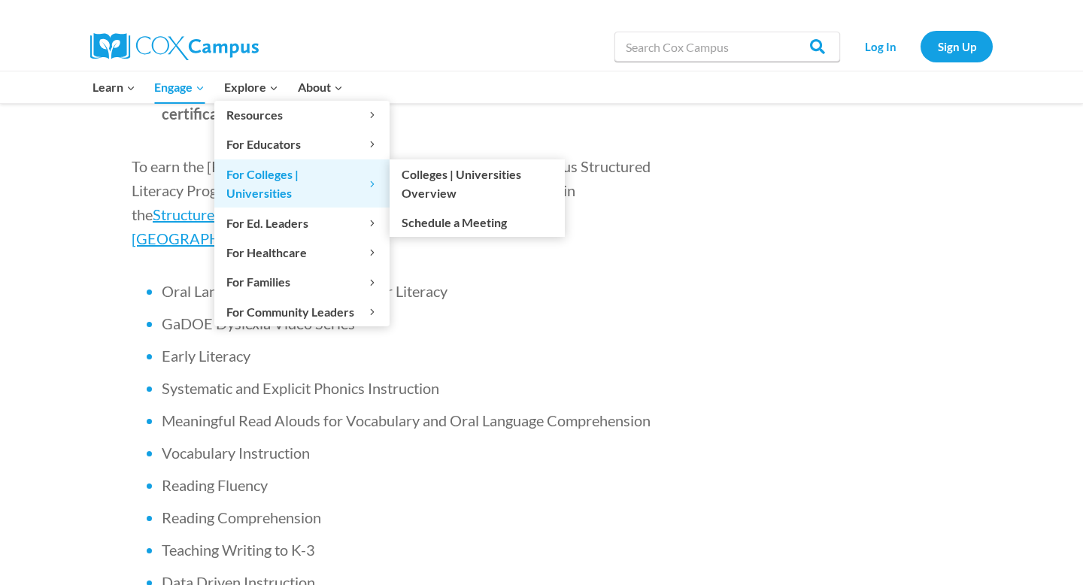
click at [269, 162] on link "For Colleges | Universities Expand" at bounding box center [301, 183] width 175 height 48
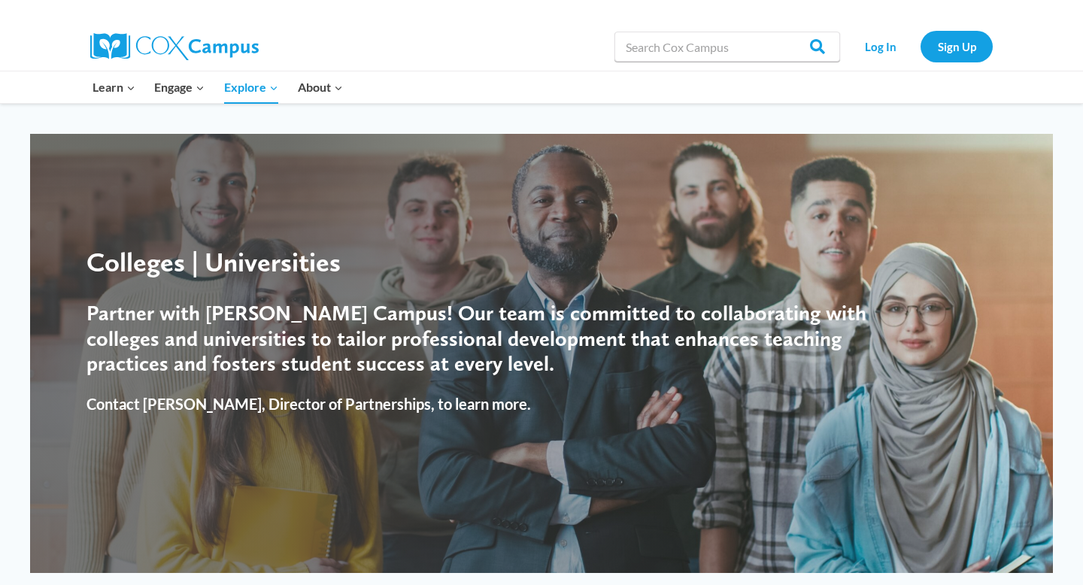
click at [191, 46] on img at bounding box center [174, 46] width 168 height 27
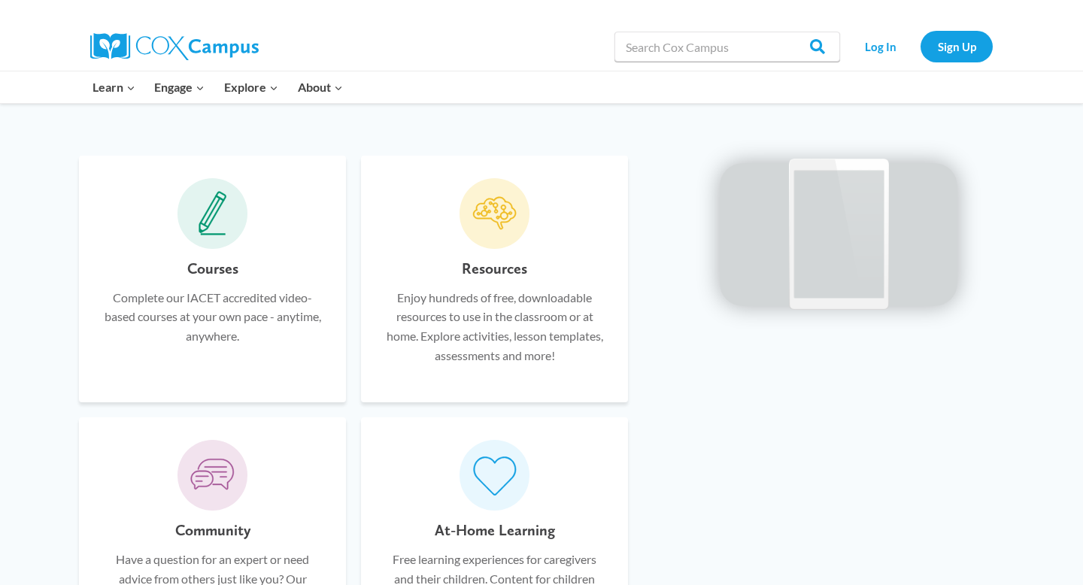
scroll to position [851, 0]
click at [258, 338] on p "Complete our IACET accredited video-based courses at your own pace - anytime, a…" at bounding box center [213, 319] width 222 height 58
click at [192, 267] on h6 "Courses" at bounding box center [212, 270] width 51 height 24
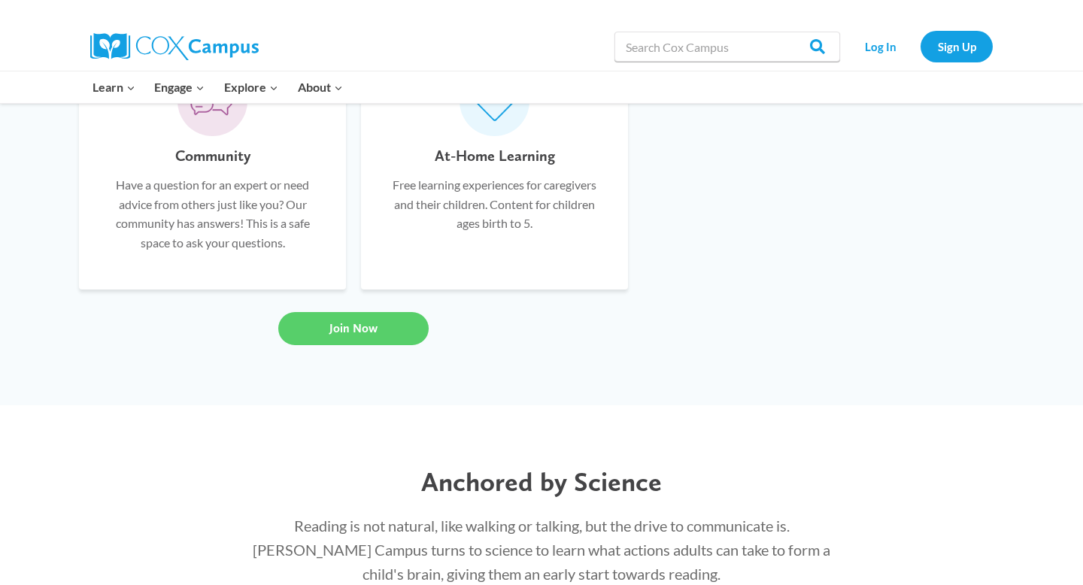
scroll to position [1241, 0]
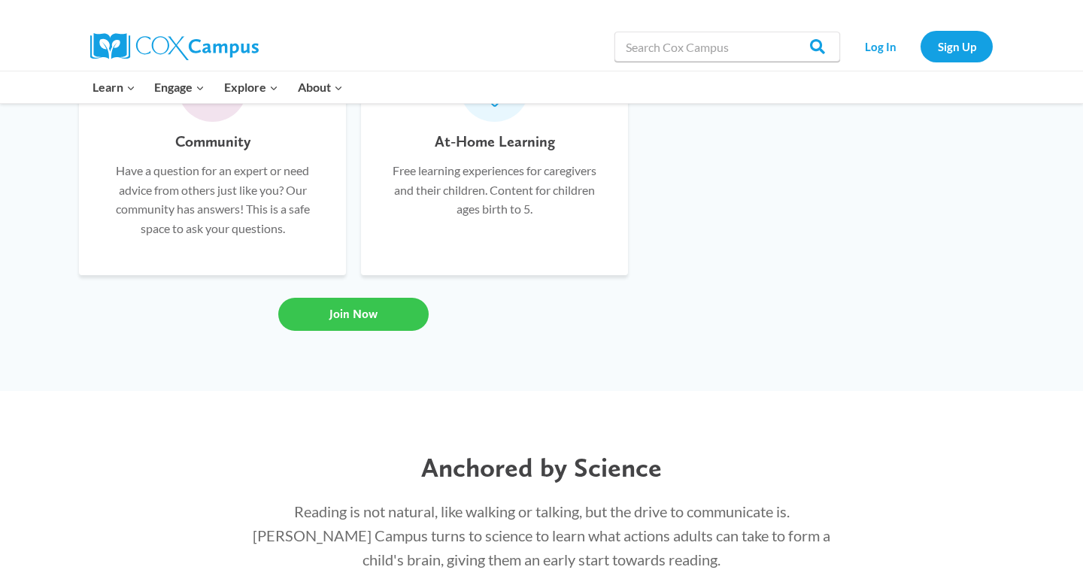
click at [360, 327] on link "Join Now" at bounding box center [353, 314] width 150 height 33
